Goal: Information Seeking & Learning: Check status

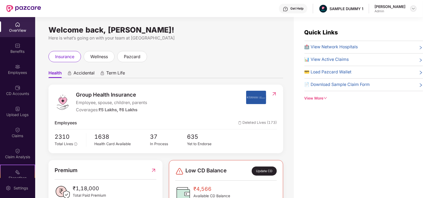
click at [413, 11] on div at bounding box center [414, 8] width 6 height 6
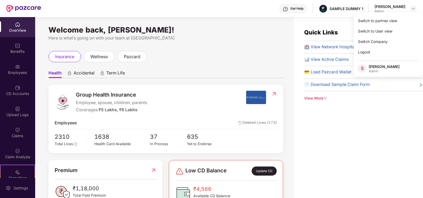
click at [263, 7] on div "Get Help SAMPLE DUMMY 1 [PERSON_NAME] Admin" at bounding box center [229, 8] width 376 height 17
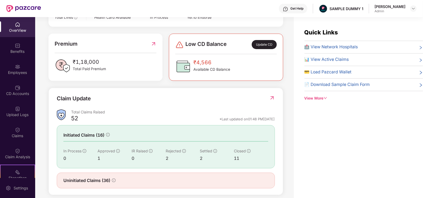
scroll to position [127, 0]
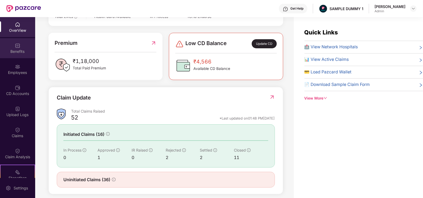
click at [21, 56] on div "Benefits" at bounding box center [17, 48] width 35 height 20
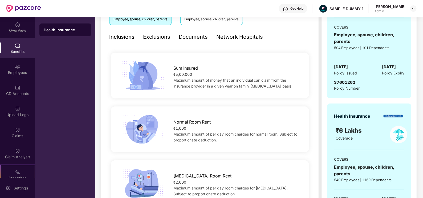
scroll to position [112, 0]
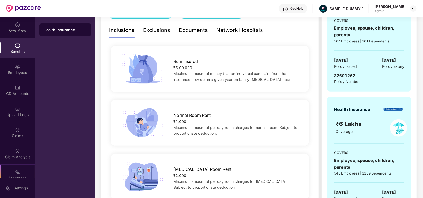
click at [154, 34] on div "Exclusions" at bounding box center [156, 30] width 27 height 8
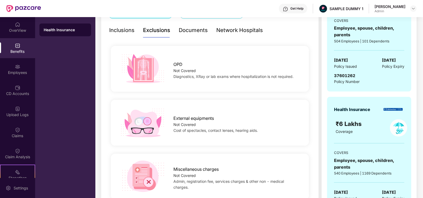
click at [189, 31] on div "Documents" at bounding box center [193, 30] width 29 height 8
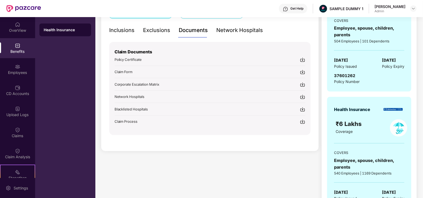
click at [225, 29] on div "Network Hospitals" at bounding box center [240, 30] width 47 height 8
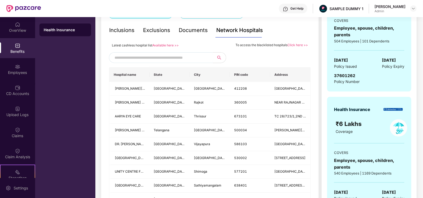
click at [164, 55] on input "text" at bounding box center [160, 58] width 91 height 8
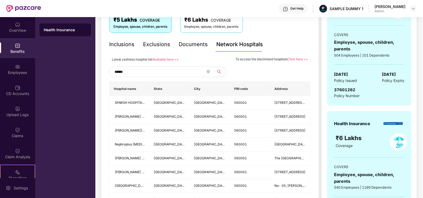
scroll to position [97, 0]
type input "******"
click at [4, 72] on div "Employees" at bounding box center [17, 72] width 35 height 5
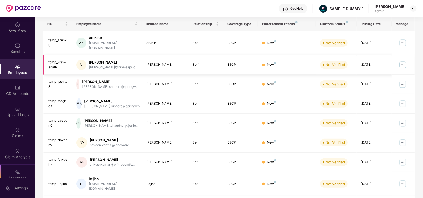
scroll to position [129, 0]
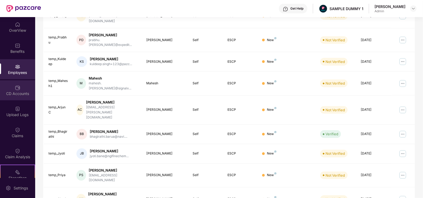
click at [18, 85] on img at bounding box center [17, 87] width 5 height 5
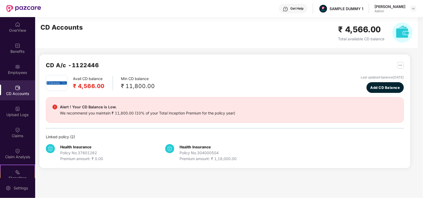
click at [402, 67] on img "button" at bounding box center [400, 65] width 7 height 7
click at [21, 130] on div "Claims" at bounding box center [17, 132] width 35 height 20
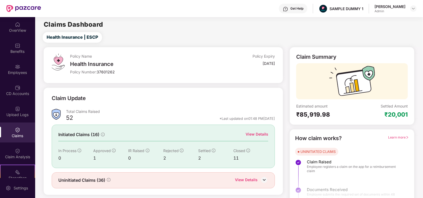
click at [250, 135] on div "View Details" at bounding box center [257, 134] width 23 height 6
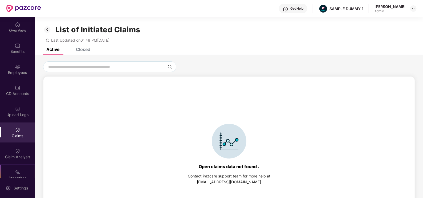
click at [83, 50] on div "Closed" at bounding box center [83, 49] width 14 height 5
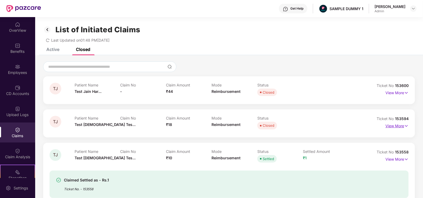
click at [389, 126] on p "View More" at bounding box center [397, 125] width 23 height 7
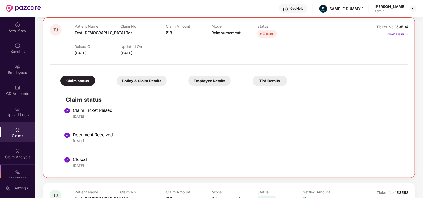
scroll to position [126, 0]
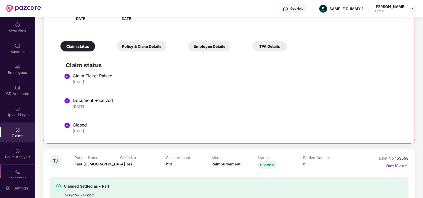
click at [135, 50] on div "Policy & Claim Details" at bounding box center [142, 46] width 50 height 10
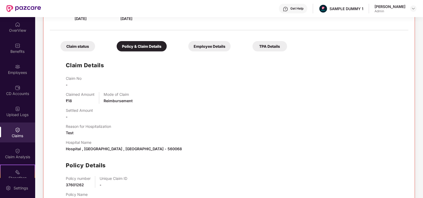
click at [212, 46] on div "Employee Details" at bounding box center [209, 46] width 42 height 10
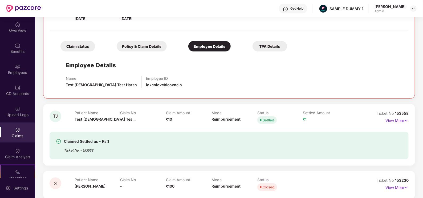
click at [258, 49] on div "TPA Details" at bounding box center [270, 46] width 35 height 10
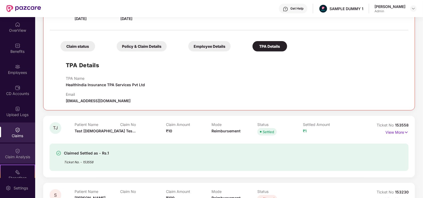
click at [19, 152] on img at bounding box center [17, 150] width 5 height 5
